Goal: Transaction & Acquisition: Download file/media

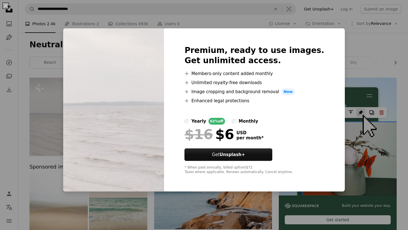
click at [53, 71] on div "An X shape Premium, ready to use images. Get unlimited access. A plus sign Memb…" at bounding box center [204, 115] width 408 height 230
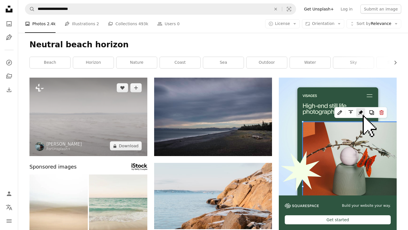
click at [122, 132] on img at bounding box center [88, 117] width 118 height 78
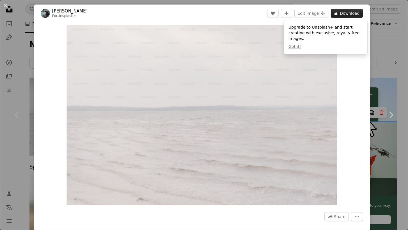
click at [349, 16] on button "A lock Download" at bounding box center [346, 13] width 32 height 9
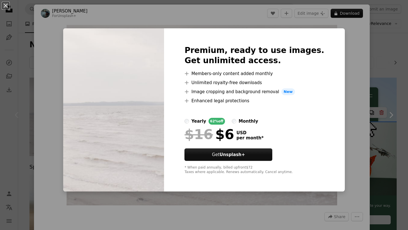
click at [346, 91] on div "An X shape Premium, ready to use images. Get unlimited access. A plus sign Memb…" at bounding box center [204, 115] width 408 height 230
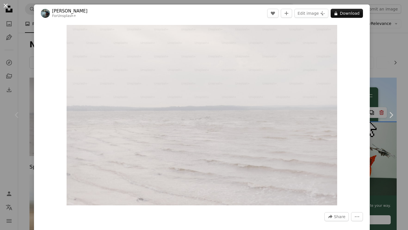
click at [5, 4] on button "An X shape" at bounding box center [5, 5] width 7 height 7
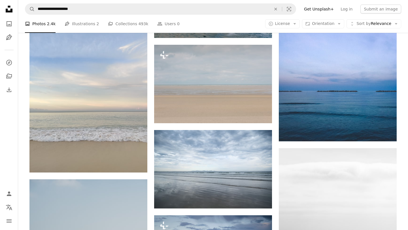
scroll to position [4046, 0]
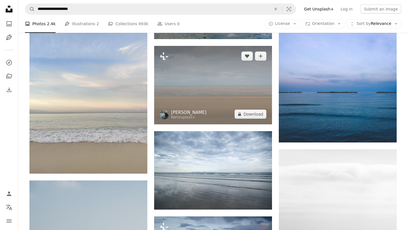
click at [191, 112] on link "[PERSON_NAME]" at bounding box center [188, 113] width 35 height 6
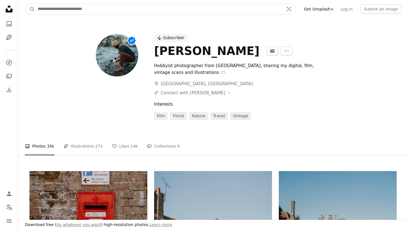
click at [217, 10] on input "Find visuals sitewide" at bounding box center [158, 9] width 247 height 11
type input "*****"
click at [25, 4] on button "A magnifying glass" at bounding box center [30, 9] width 10 height 11
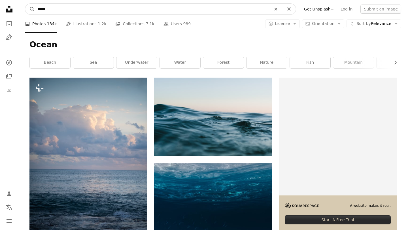
click at [280, 11] on icon "An X shape" at bounding box center [275, 9] width 12 height 5
type input "**********"
click button "A magnifying glass" at bounding box center [30, 9] width 10 height 11
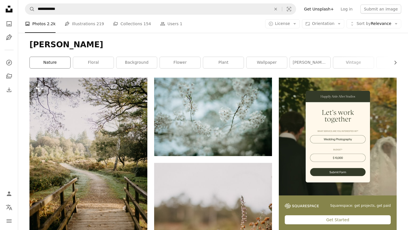
click at [47, 67] on link "nature" at bounding box center [50, 62] width 40 height 11
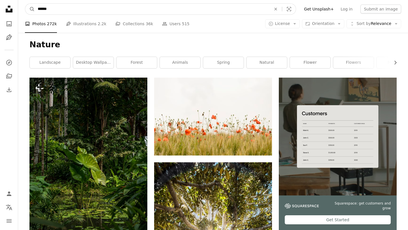
click at [61, 7] on input "******" at bounding box center [152, 9] width 234 height 11
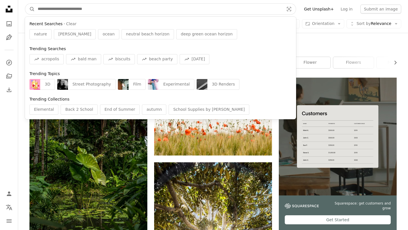
click at [43, 11] on input "Find visuals sitewide" at bounding box center [158, 9] width 247 height 11
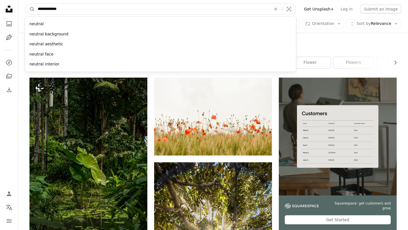
type input "**********"
click at [25, 4] on button "A magnifying glass" at bounding box center [30, 9] width 10 height 11
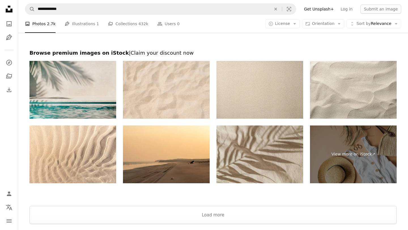
scroll to position [1198, 0]
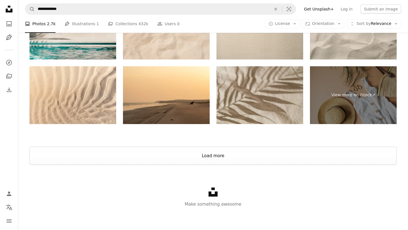
click at [204, 155] on button "Load more" at bounding box center [212, 156] width 367 height 18
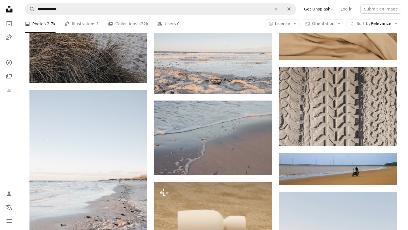
scroll to position [3851, 0]
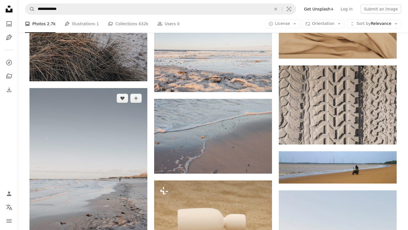
click at [94, 189] on img at bounding box center [88, 176] width 118 height 177
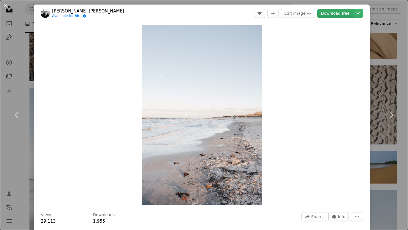
click at [334, 12] on link "Download free" at bounding box center [335, 13] width 36 height 9
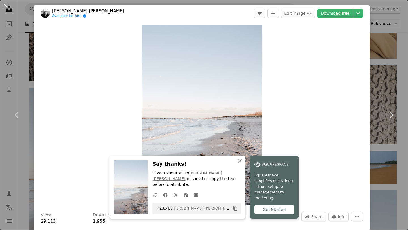
click at [5, 4] on button "An X shape" at bounding box center [5, 5] width 7 height 7
